Goal: Transaction & Acquisition: Download file/media

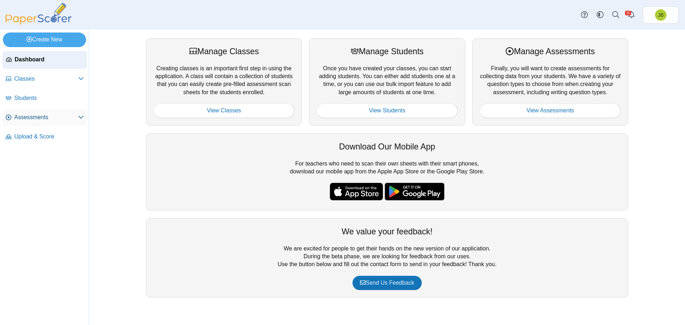
click at [40, 118] on span "Assessments" at bounding box center [46, 117] width 64 height 8
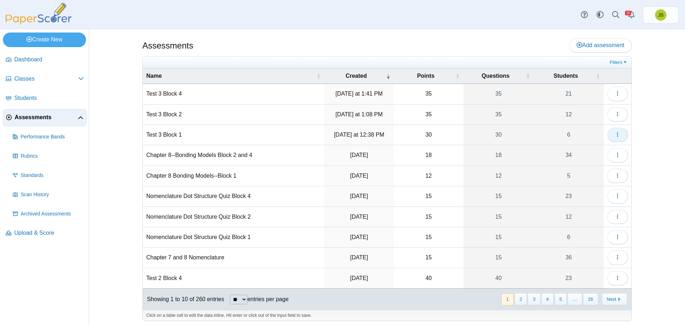
click at [618, 134] on button "button" at bounding box center [617, 135] width 21 height 14
click at [620, 134] on button "button" at bounding box center [617, 135] width 21 height 14
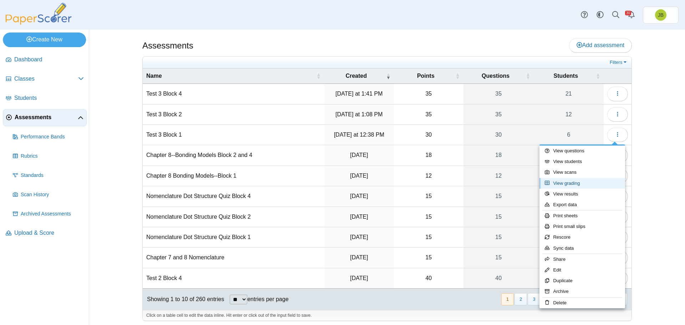
click at [565, 187] on link "View grading" at bounding box center [582, 183] width 86 height 11
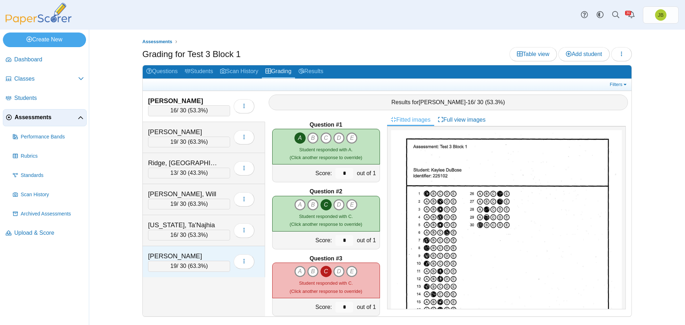
click at [210, 253] on div "[PERSON_NAME]" at bounding box center [183, 255] width 71 height 9
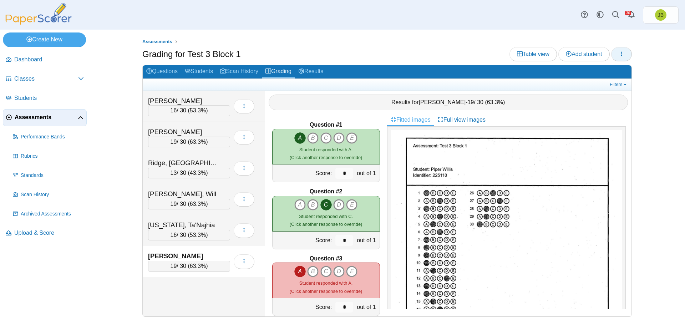
click at [625, 55] on button "button" at bounding box center [621, 54] width 21 height 14
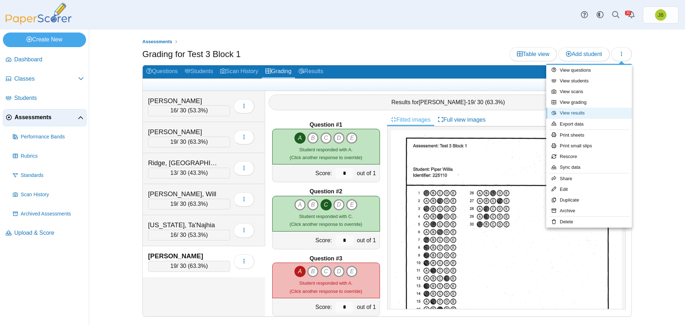
click at [576, 115] on link "View results" at bounding box center [589, 113] width 86 height 11
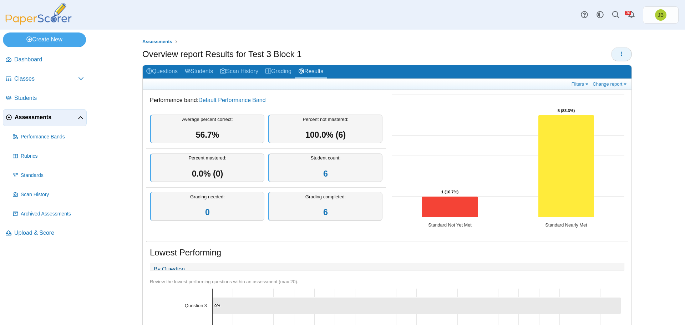
click at [614, 53] on button "button" at bounding box center [621, 54] width 21 height 14
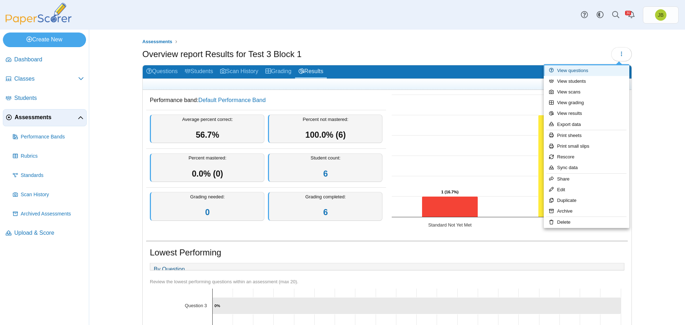
click at [578, 71] on link "View questions" at bounding box center [587, 70] width 86 height 11
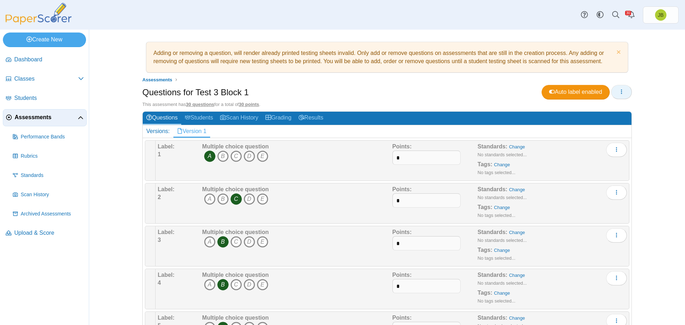
click at [624, 90] on button "button" at bounding box center [621, 92] width 21 height 14
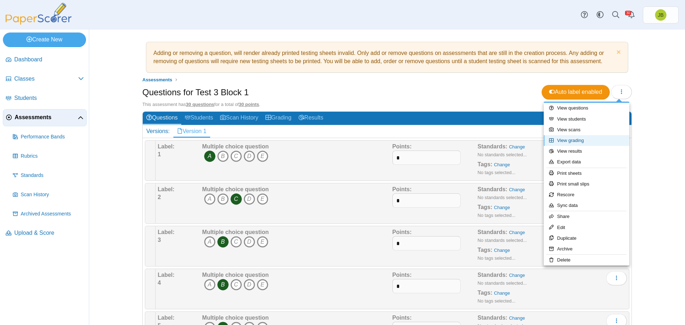
click at [575, 142] on link "View grading" at bounding box center [587, 140] width 86 height 11
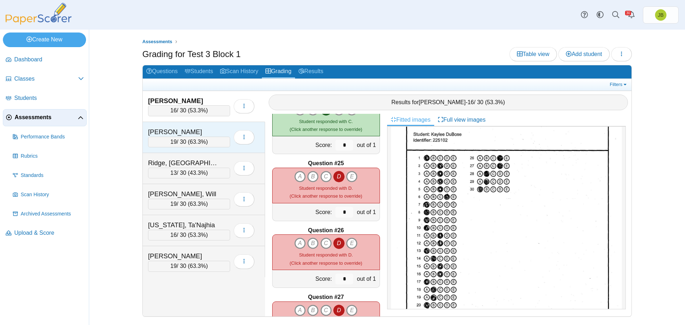
scroll to position [1530, 0]
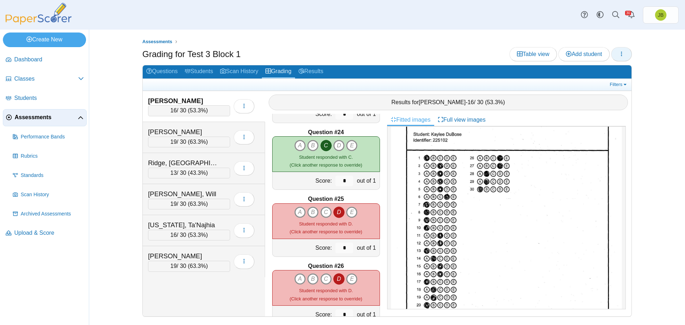
click at [621, 55] on use "button" at bounding box center [621, 53] width 1 height 5
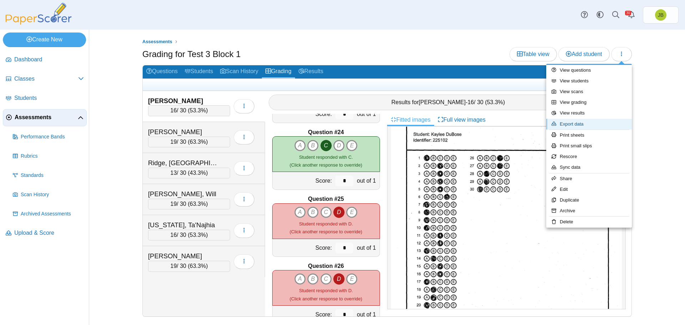
click at [575, 125] on link "Export data" at bounding box center [589, 124] width 86 height 11
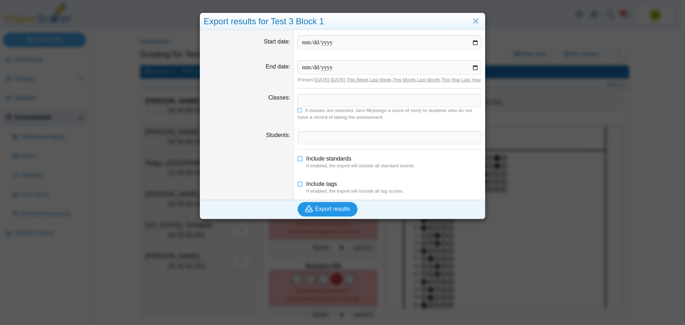
click at [329, 212] on span "Export results" at bounding box center [332, 209] width 35 height 6
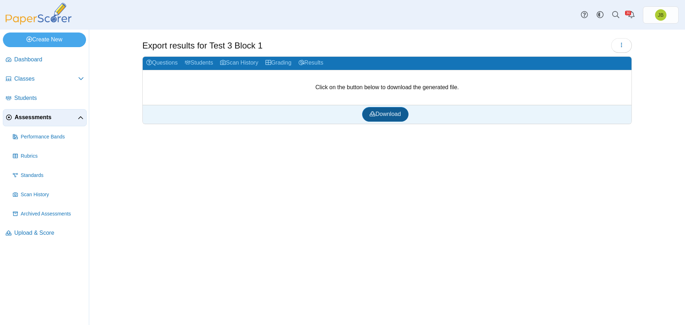
click at [396, 113] on span "Download" at bounding box center [384, 114] width 31 height 6
click at [47, 116] on span "Assessments" at bounding box center [46, 117] width 63 height 8
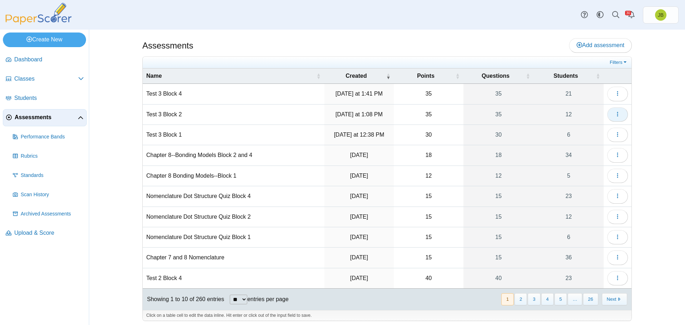
click at [617, 113] on icon "button" at bounding box center [617, 114] width 6 height 6
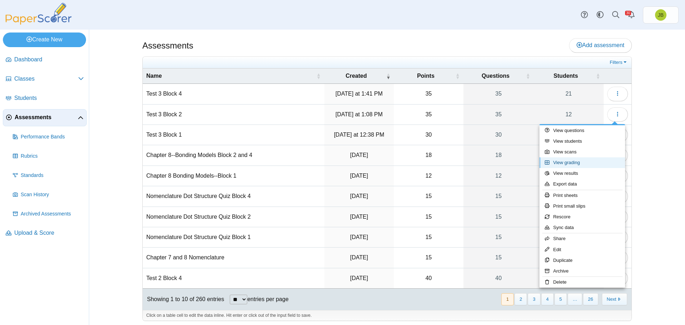
click at [574, 163] on link "View grading" at bounding box center [582, 162] width 86 height 11
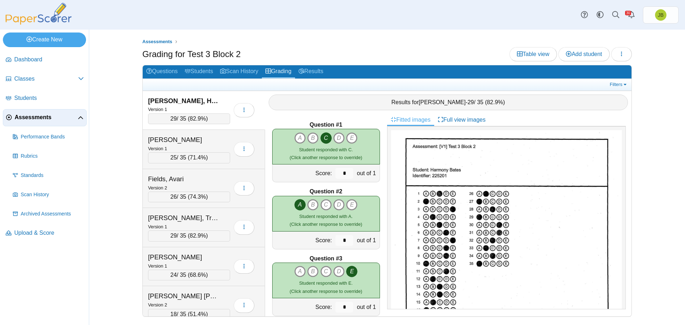
click at [218, 101] on div "[PERSON_NAME], Harmony" at bounding box center [183, 100] width 71 height 9
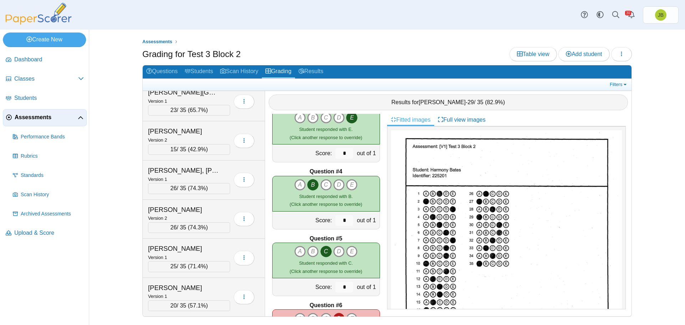
scroll to position [296, 0]
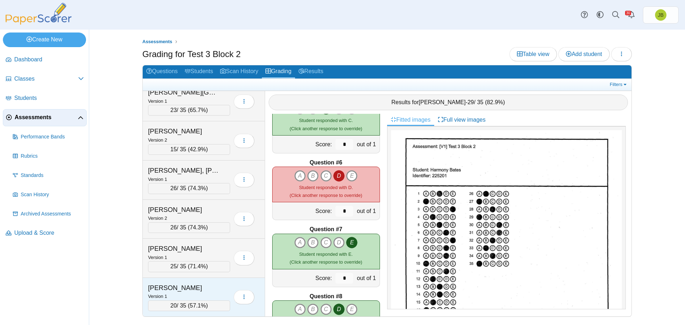
click at [220, 293] on div "Version 1" at bounding box center [189, 296] width 82 height 8
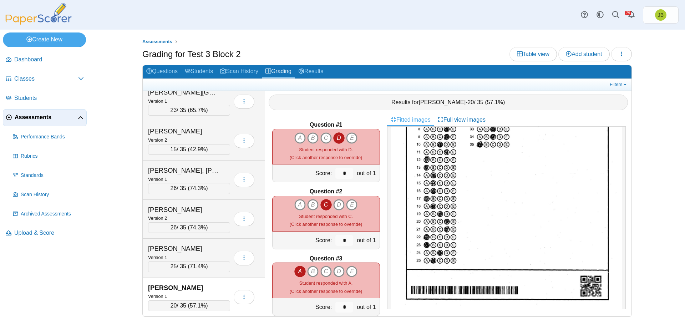
scroll to position [0, 0]
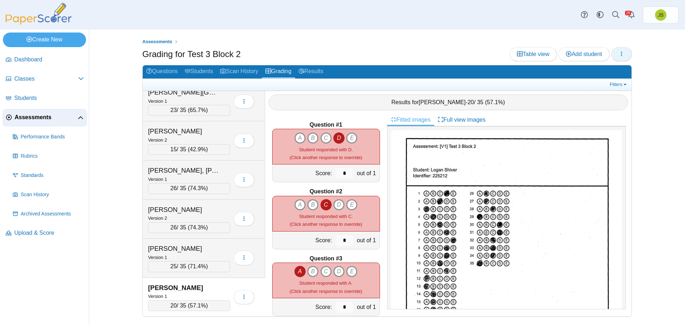
click at [625, 55] on button "button" at bounding box center [621, 54] width 21 height 14
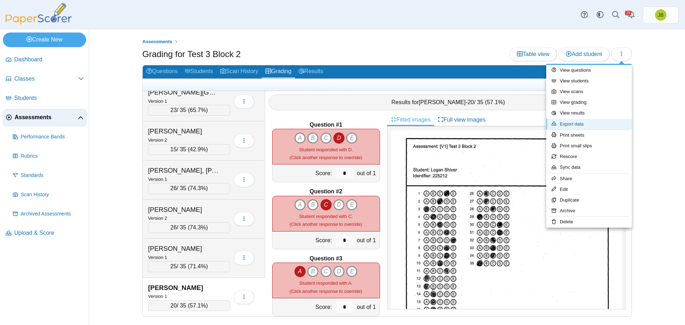
click at [572, 125] on link "Export data" at bounding box center [589, 124] width 86 height 11
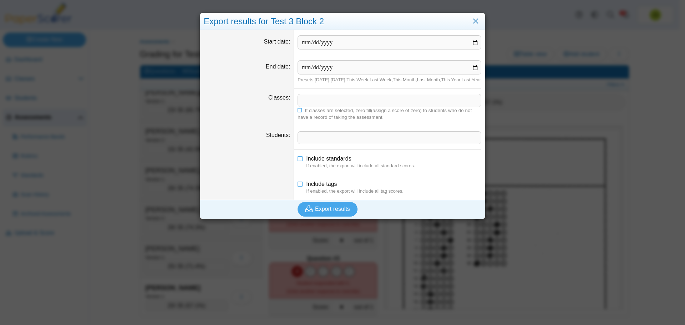
click at [322, 106] on span at bounding box center [389, 100] width 183 height 12
click at [332, 212] on span "Export results" at bounding box center [332, 209] width 35 height 6
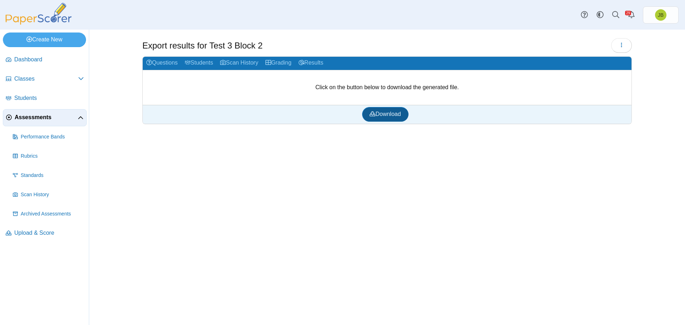
click at [382, 117] on span "Download" at bounding box center [384, 114] width 31 height 6
click at [35, 118] on span "Assessments" at bounding box center [46, 117] width 63 height 8
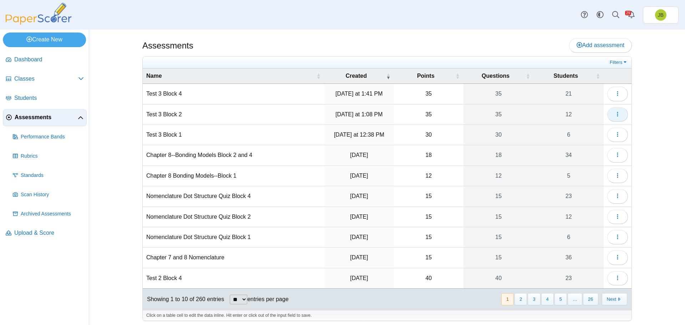
click at [617, 113] on icon "button" at bounding box center [617, 114] width 6 height 6
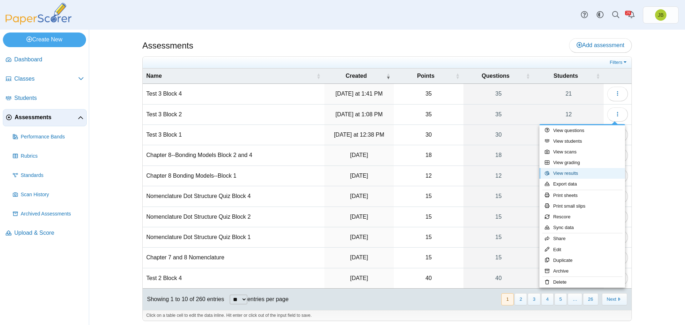
click at [566, 173] on link "View results" at bounding box center [582, 173] width 86 height 11
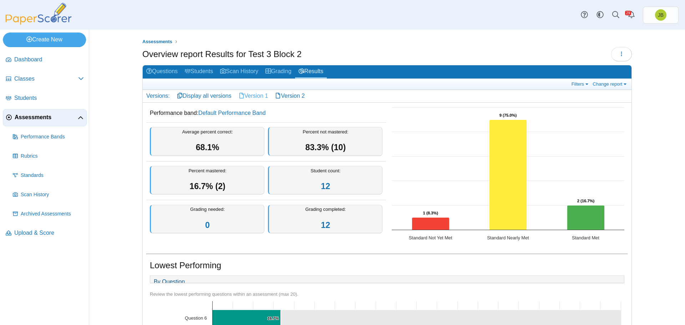
click at [256, 95] on link "Version 1" at bounding box center [253, 96] width 37 height 12
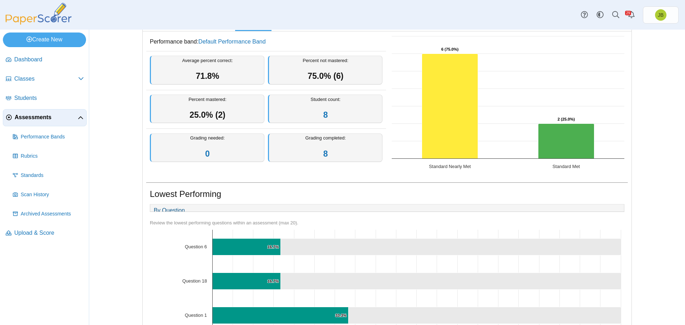
scroll to position [36, 0]
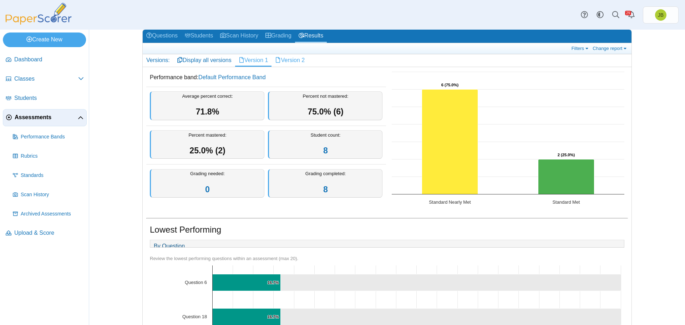
click at [297, 62] on link "Version 2" at bounding box center [289, 60] width 37 height 12
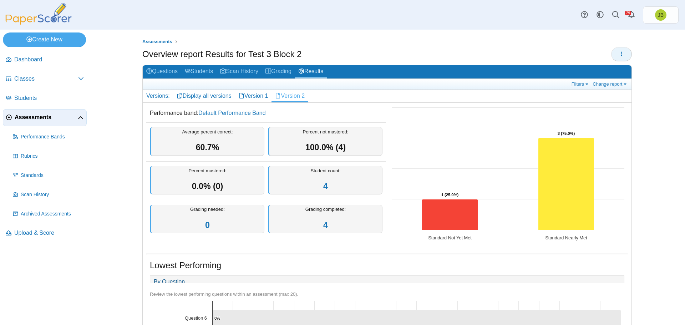
click at [621, 53] on icon "button" at bounding box center [621, 54] width 6 height 6
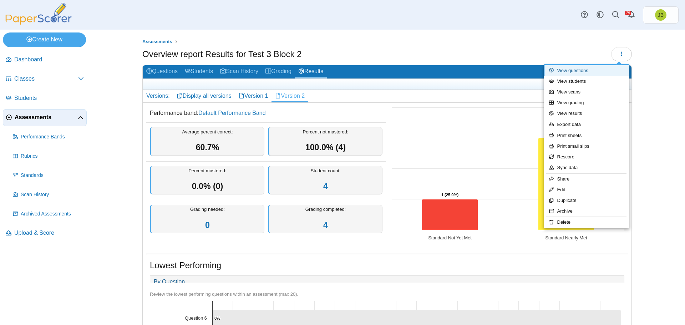
click at [580, 72] on link "View questions" at bounding box center [587, 70] width 86 height 11
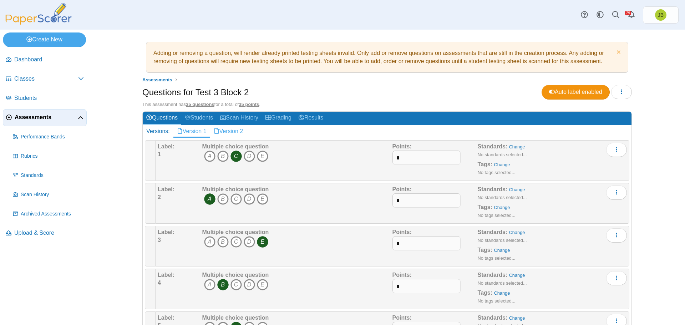
click at [226, 131] on link "Version 2" at bounding box center [228, 131] width 37 height 12
click at [25, 119] on span "Assessments" at bounding box center [46, 117] width 63 height 8
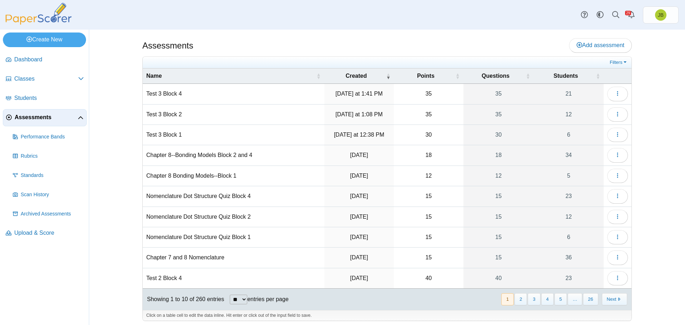
click at [165, 95] on td "Test 3 Block 4" at bounding box center [234, 94] width 182 height 20
click at [619, 93] on button "button" at bounding box center [617, 94] width 21 height 14
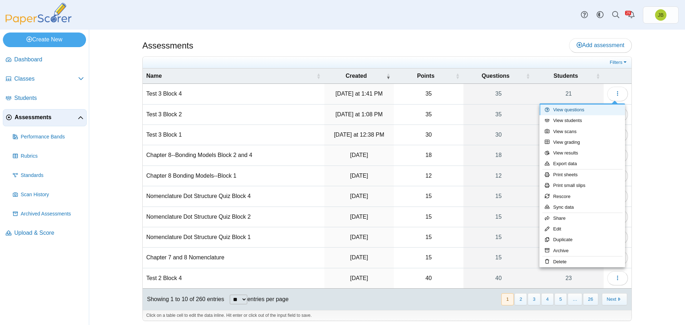
click at [568, 110] on link "View questions" at bounding box center [582, 109] width 86 height 11
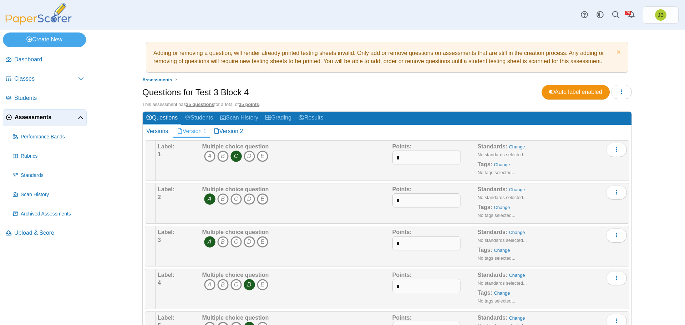
scroll to position [36, 0]
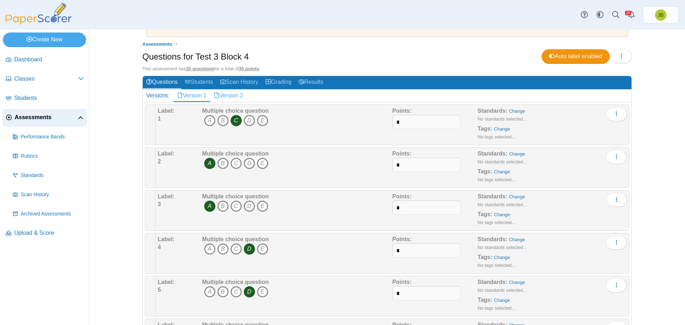
click at [229, 96] on link "Version 2" at bounding box center [228, 96] width 37 height 12
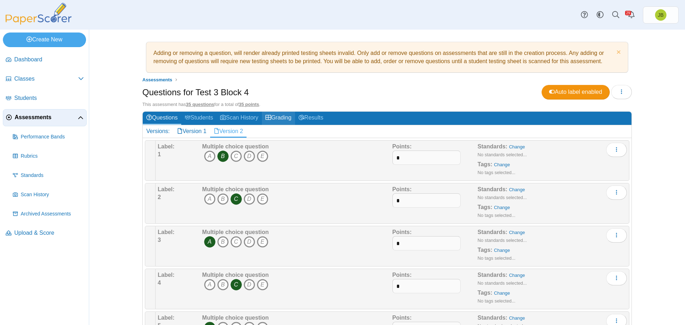
click at [282, 117] on link "Grading" at bounding box center [278, 118] width 33 height 13
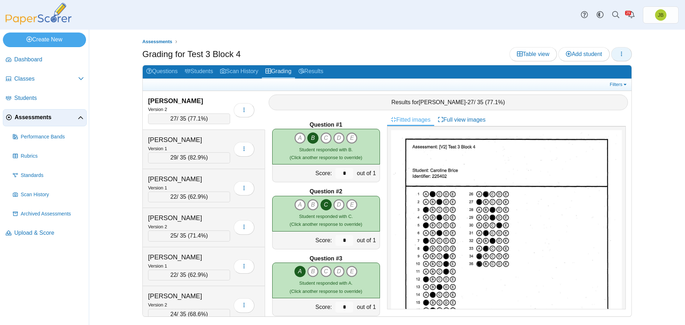
click at [621, 57] on span "button" at bounding box center [621, 54] width 6 height 6
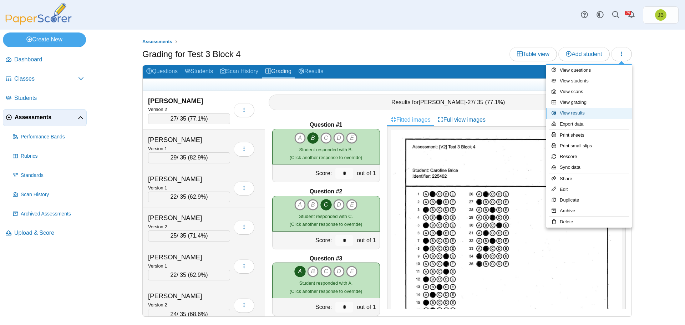
click at [564, 115] on link "View results" at bounding box center [589, 113] width 86 height 11
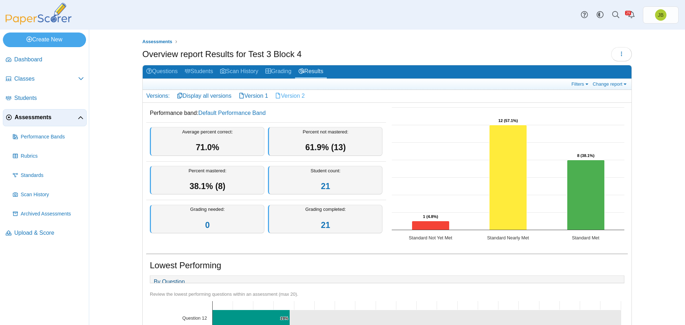
click at [286, 97] on link "Version 2" at bounding box center [289, 96] width 37 height 12
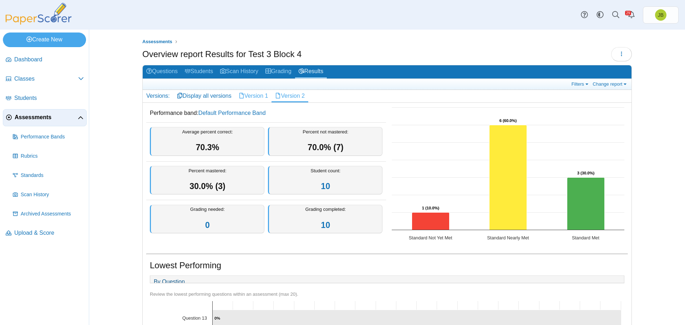
click at [250, 99] on link "Version 1" at bounding box center [253, 96] width 37 height 12
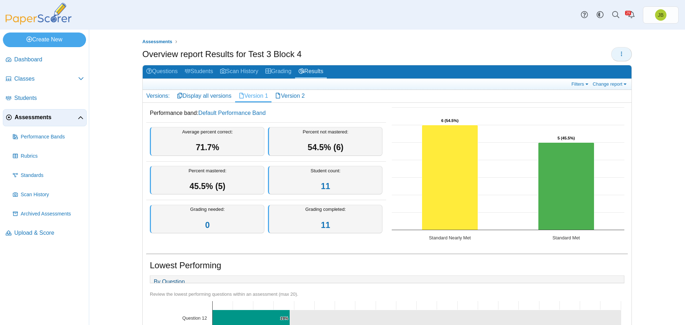
click at [623, 53] on button "button" at bounding box center [621, 54] width 21 height 14
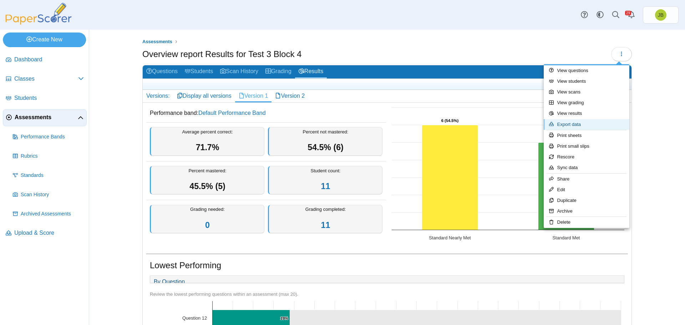
click at [562, 124] on link "Export data" at bounding box center [587, 124] width 86 height 11
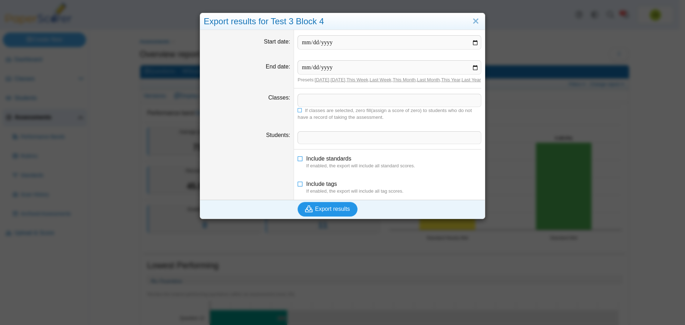
click at [321, 212] on span "Export results" at bounding box center [332, 209] width 35 height 6
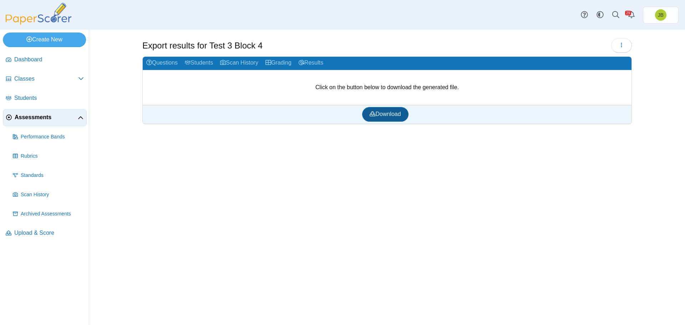
click at [394, 115] on span "Download" at bounding box center [384, 114] width 31 height 6
click at [619, 44] on icon "button" at bounding box center [621, 45] width 6 height 6
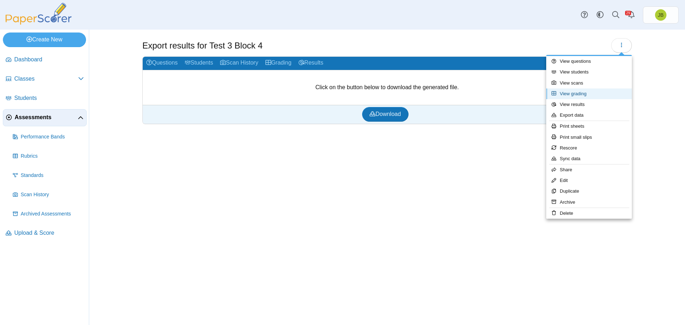
click at [565, 95] on link "View grading" at bounding box center [589, 93] width 86 height 11
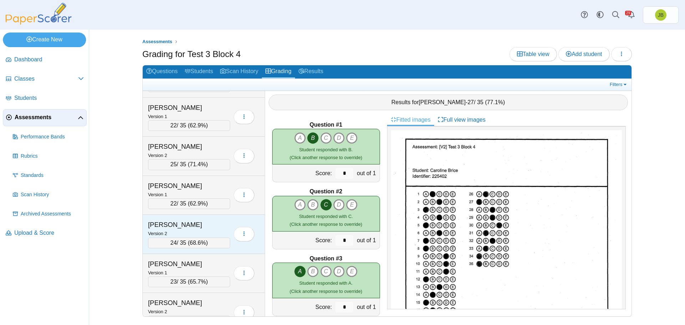
scroll to position [107, 0]
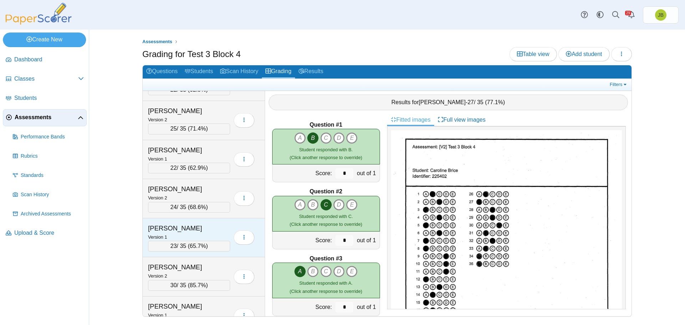
click at [202, 235] on div "Version 1" at bounding box center [189, 237] width 82 height 8
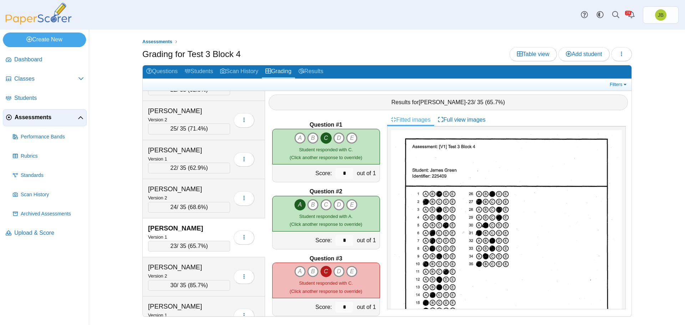
scroll to position [36, 0]
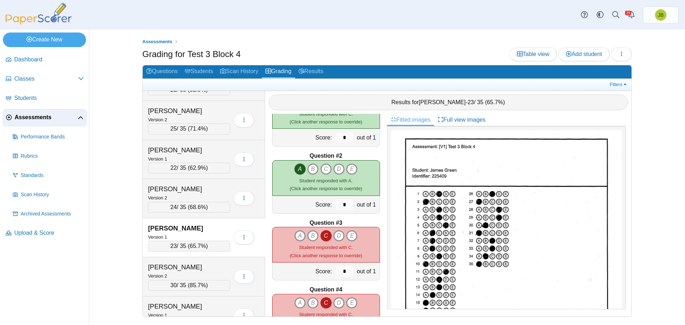
click at [295, 235] on icon "A" at bounding box center [299, 235] width 11 height 11
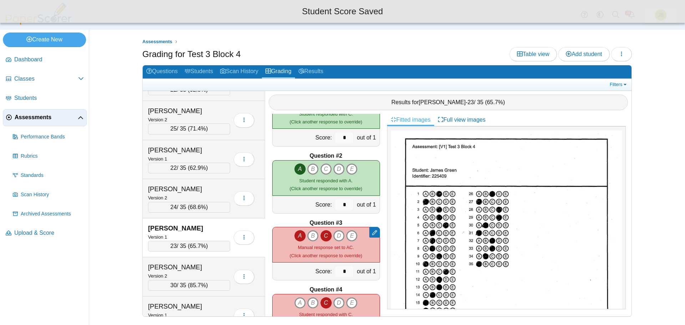
click at [323, 237] on icon "C" at bounding box center [325, 235] width 11 height 11
type input "*"
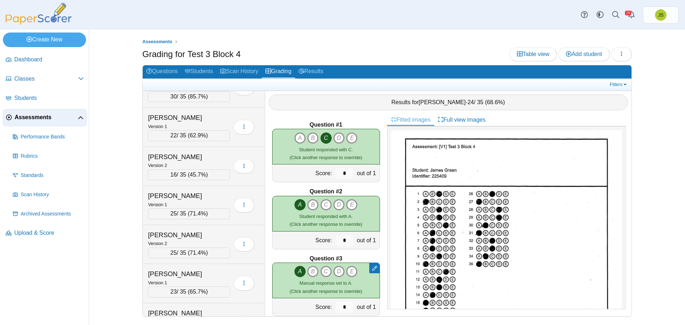
scroll to position [299, 0]
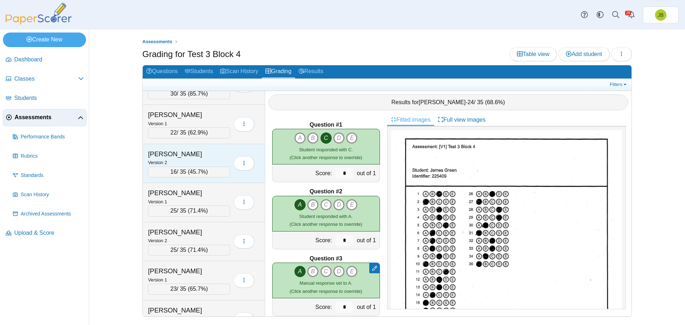
click at [197, 156] on div "Kelly, Matthew" at bounding box center [183, 153] width 71 height 9
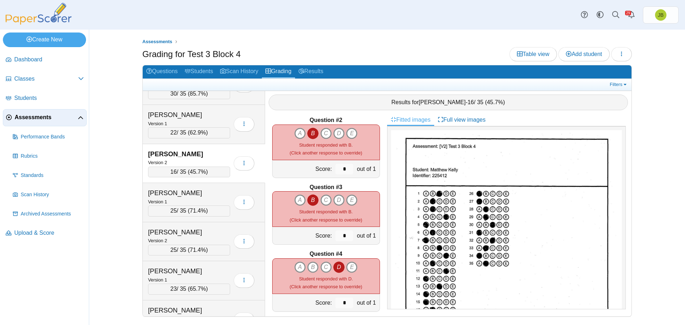
scroll to position [107, 0]
